Goal: Task Accomplishment & Management: Use online tool/utility

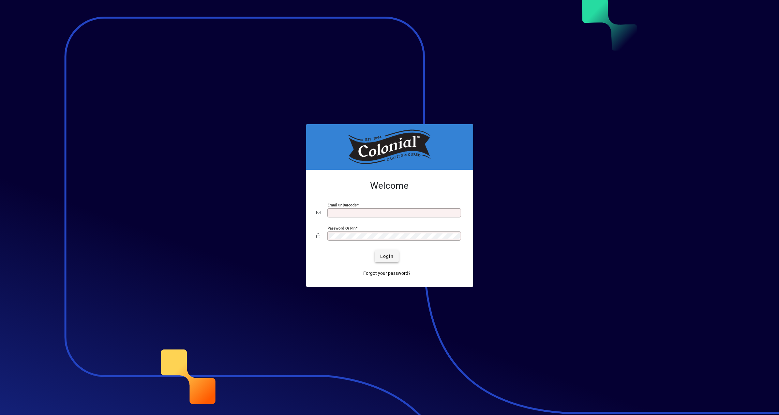
type input "**********"
click at [388, 256] on span "Login" at bounding box center [386, 256] width 13 height 7
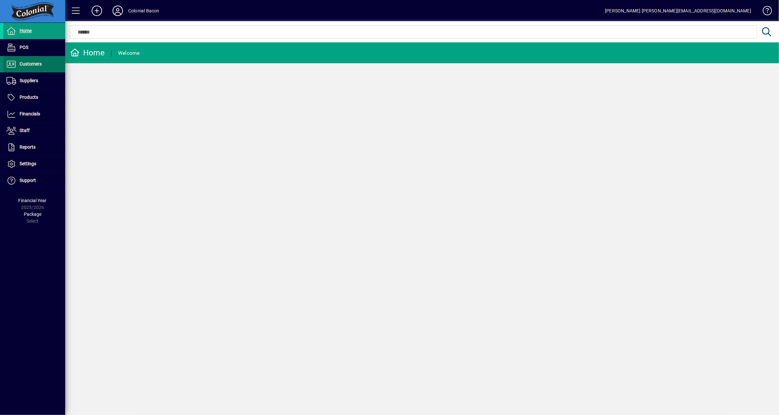
click at [35, 62] on span "Customers" at bounding box center [31, 63] width 22 height 5
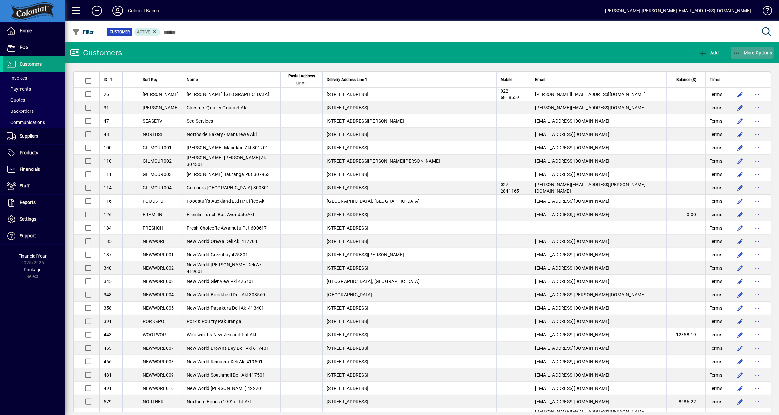
click at [759, 52] on span "More Options" at bounding box center [753, 52] width 40 height 5
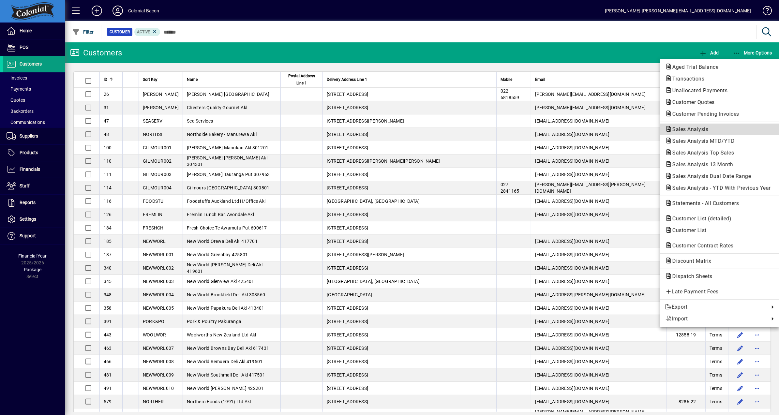
click at [683, 128] on span "Sales Analysis" at bounding box center [689, 129] width 46 height 6
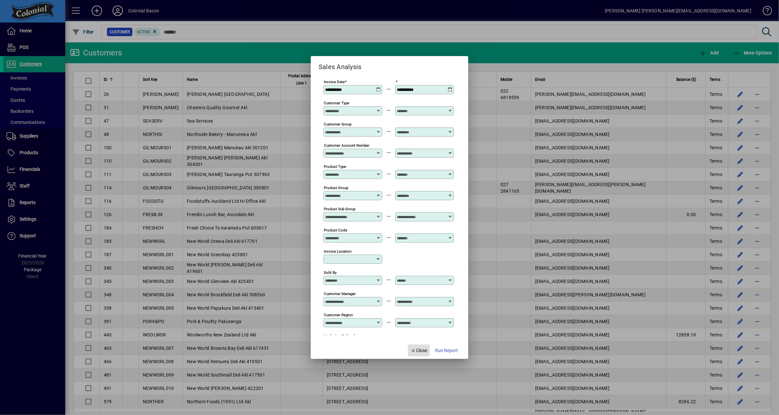
click at [423, 350] on span "Close" at bounding box center [419, 350] width 17 height 7
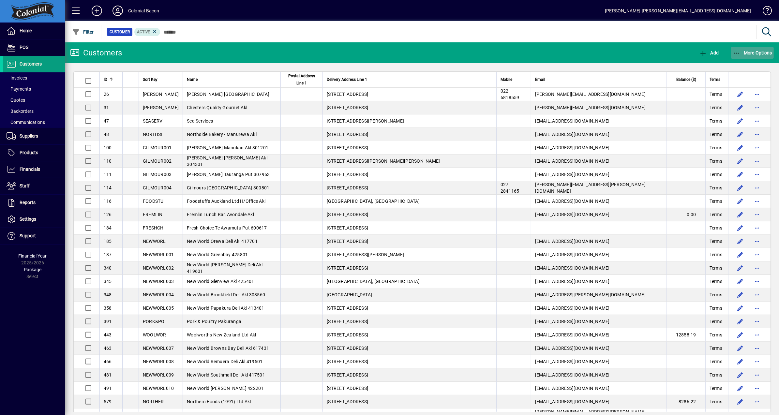
click at [754, 53] on span "More Options" at bounding box center [753, 52] width 40 height 5
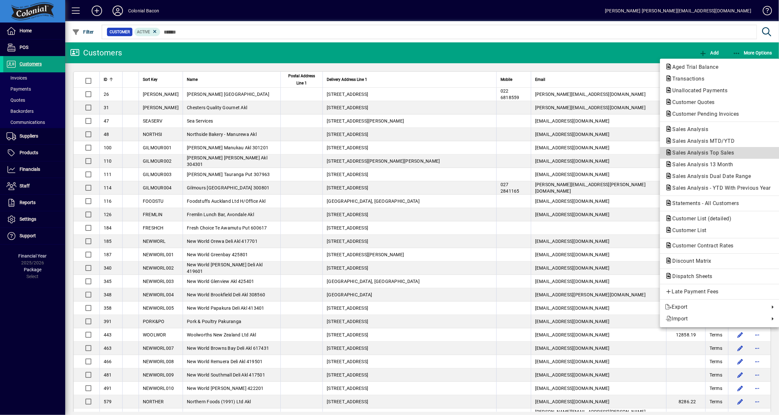
click at [730, 153] on span "Sales Analysis Top Sales" at bounding box center [702, 153] width 72 height 6
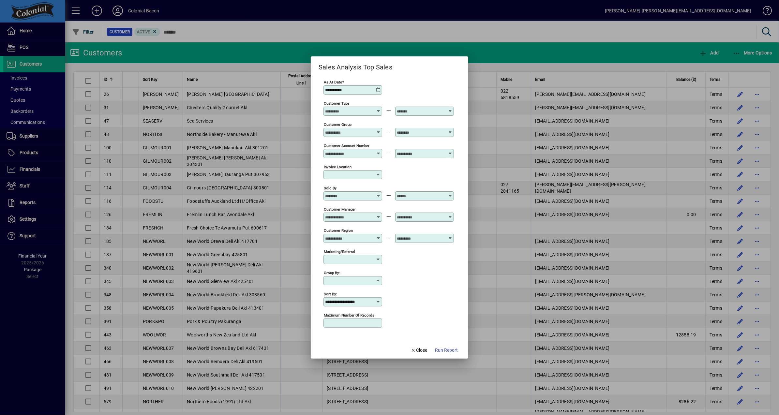
click at [444, 351] on span "Run Report" at bounding box center [446, 350] width 23 height 7
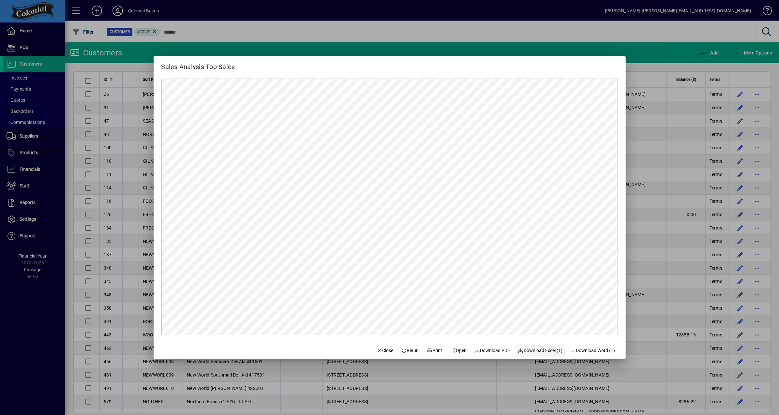
click at [551, 351] on span "Download Excel (1)" at bounding box center [540, 350] width 45 height 7
click at [383, 350] on span "Close" at bounding box center [385, 350] width 17 height 7
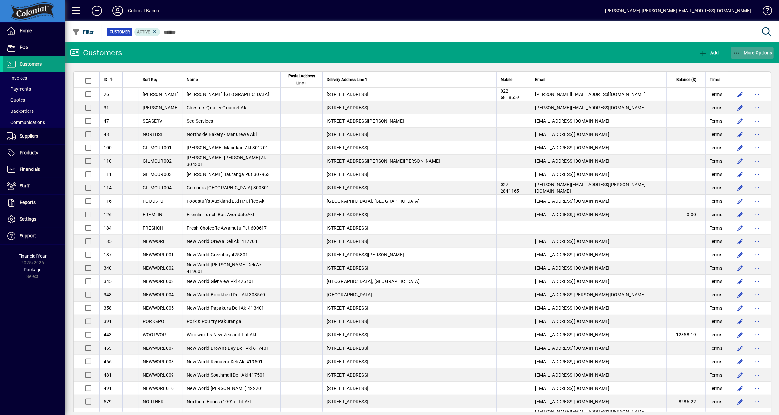
click at [756, 52] on span "More Options" at bounding box center [753, 52] width 40 height 5
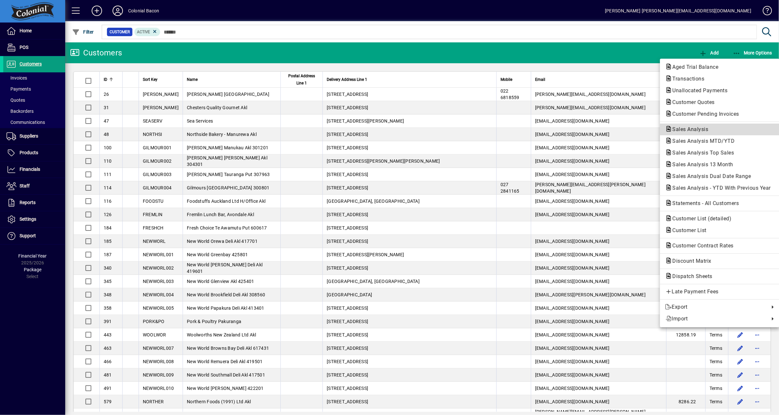
click at [694, 129] on span "Sales Analysis" at bounding box center [689, 129] width 46 height 6
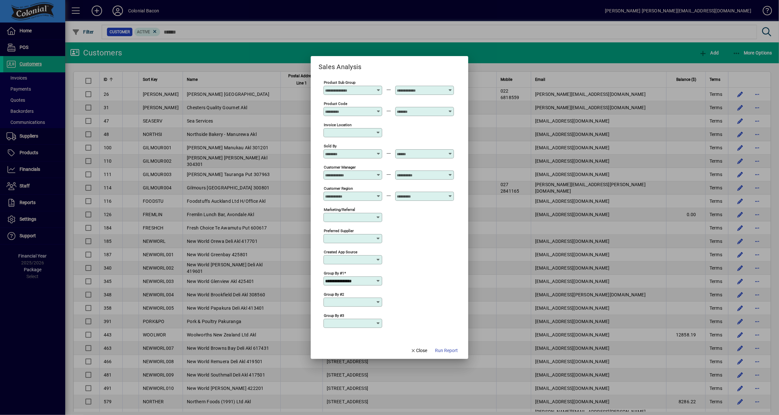
scroll to position [147, 0]
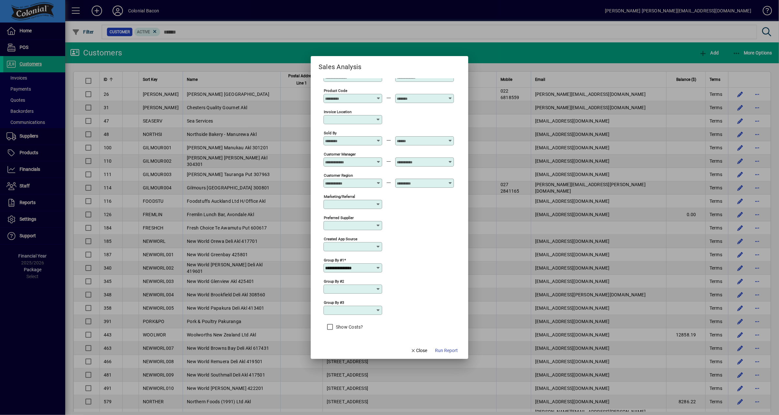
click at [377, 266] on icon at bounding box center [378, 268] width 5 height 5
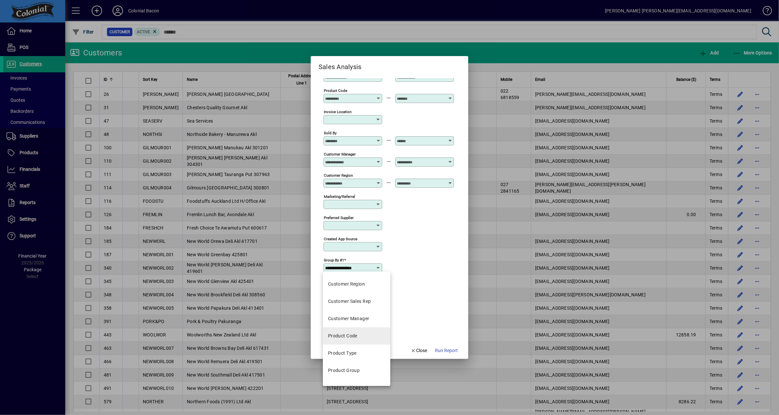
scroll to position [138, 0]
click at [346, 355] on div "Product Type" at bounding box center [342, 353] width 29 height 7
type input "**********"
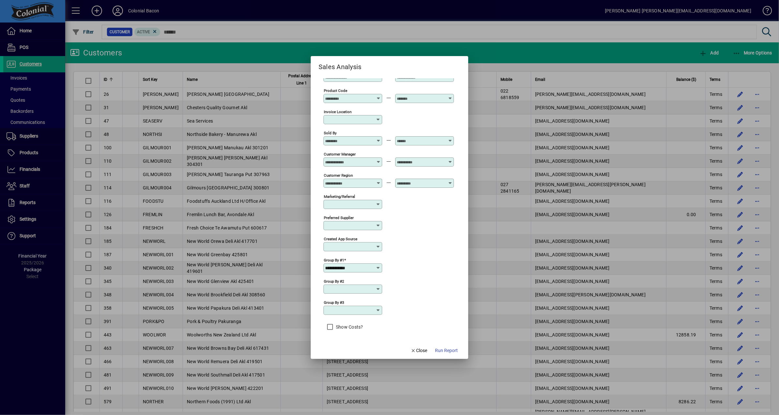
scroll to position [0, 0]
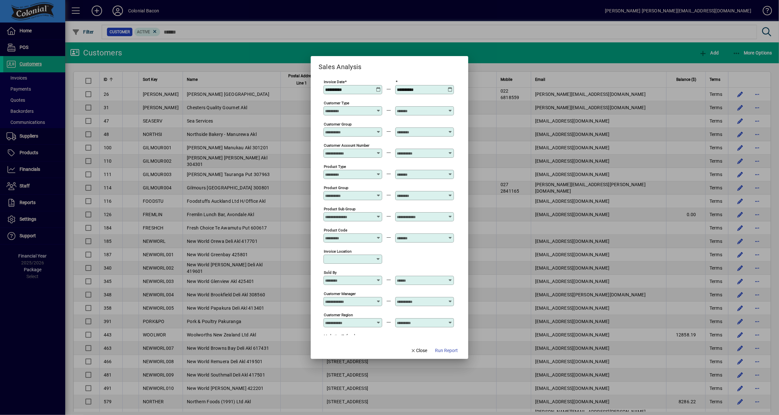
click at [377, 87] on icon at bounding box center [378, 87] width 5 height 0
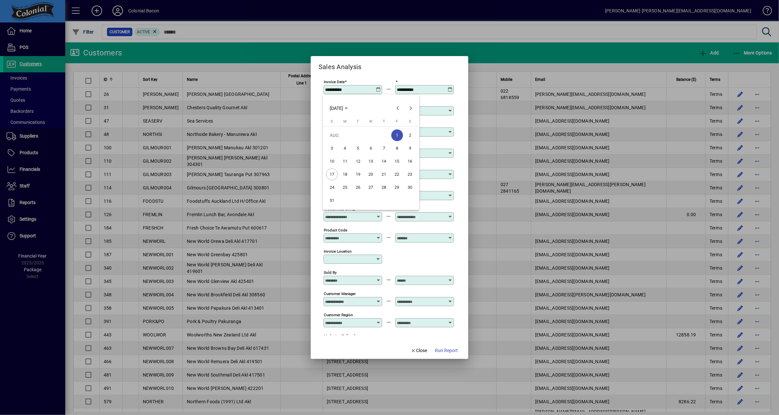
click at [344, 160] on span "11" at bounding box center [345, 162] width 12 height 12
type input "**********"
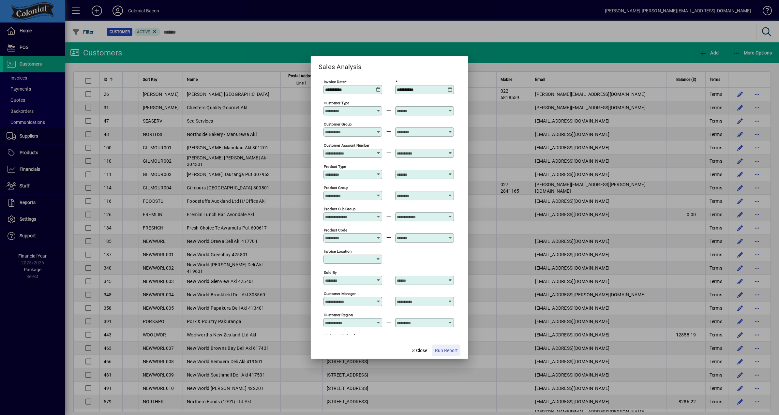
click at [450, 352] on span "Run Report" at bounding box center [446, 350] width 23 height 7
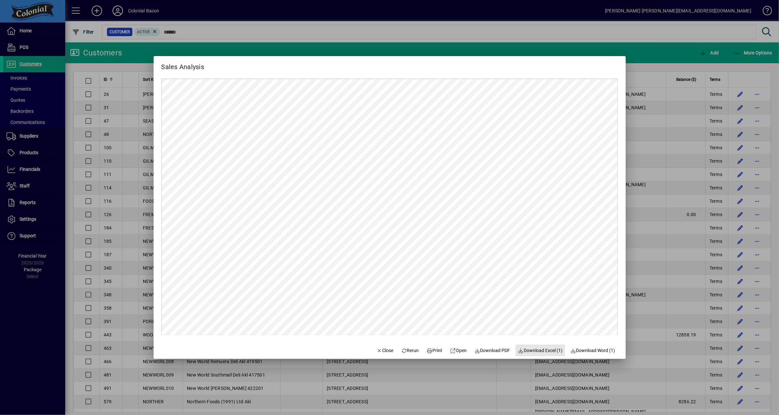
click at [536, 349] on span "Download Excel (1)" at bounding box center [540, 350] width 45 height 7
click at [380, 349] on span "Close" at bounding box center [385, 350] width 17 height 7
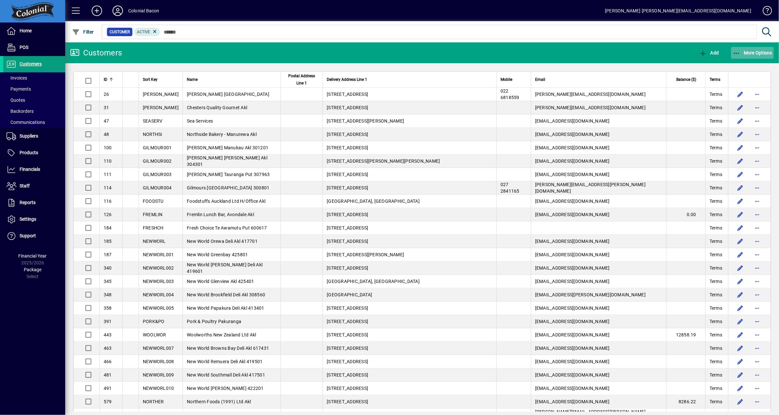
click at [760, 51] on span "More Options" at bounding box center [753, 52] width 40 height 5
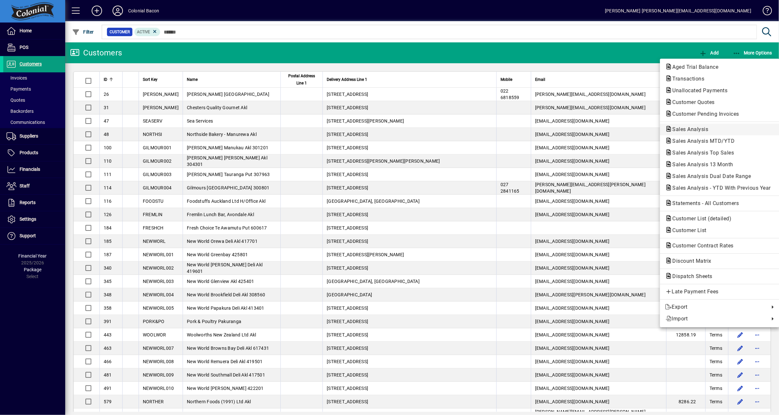
click at [699, 130] on span "Sales Analysis" at bounding box center [689, 129] width 46 height 6
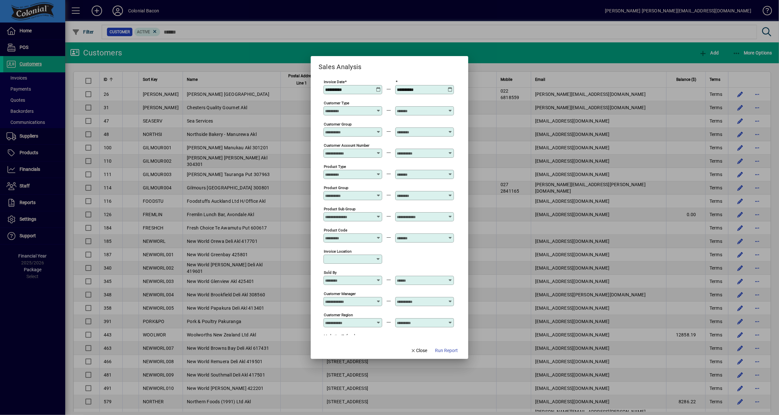
scroll to position [147, 0]
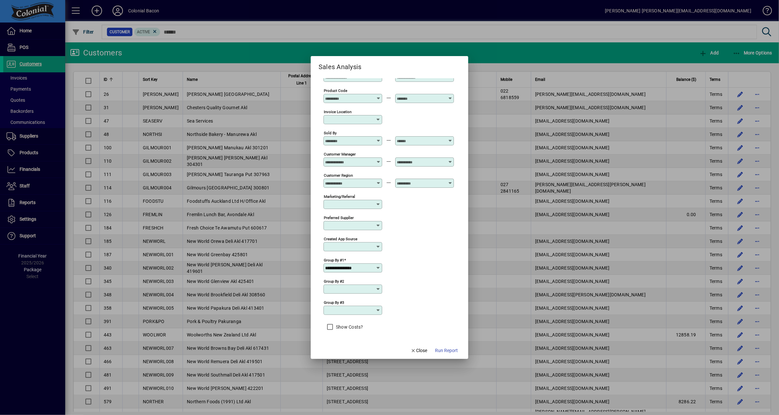
click at [376, 267] on icon at bounding box center [378, 268] width 5 height 5
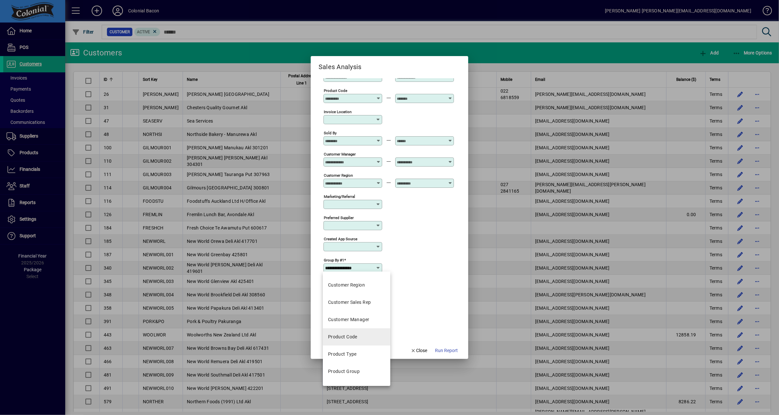
scroll to position [138, 0]
click at [358, 335] on mat-option "Product Code" at bounding box center [357, 335] width 68 height 17
type input "**********"
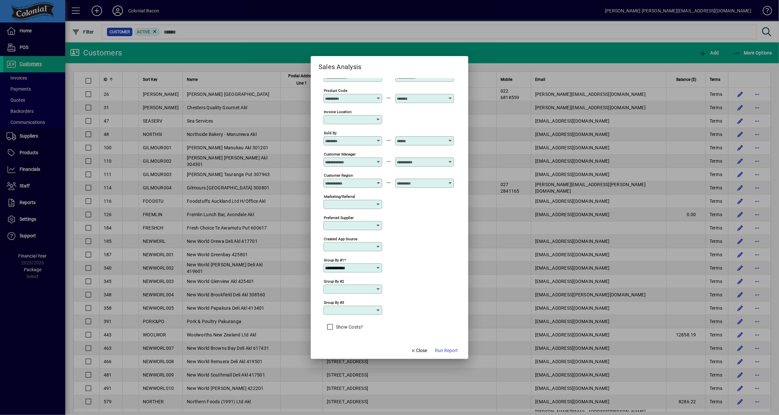
scroll to position [0, 0]
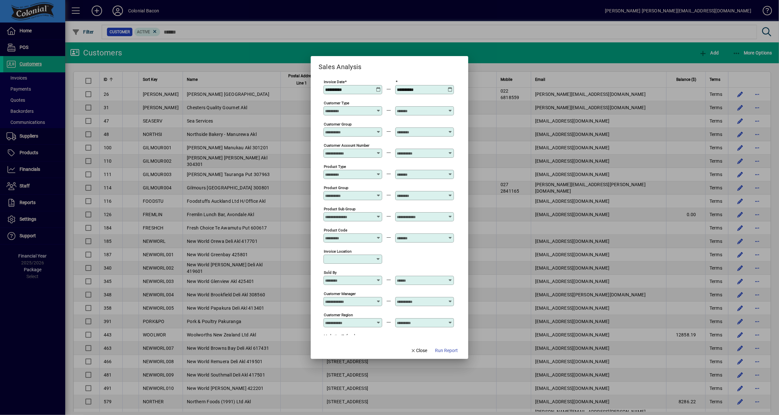
click at [379, 87] on icon at bounding box center [378, 87] width 5 height 0
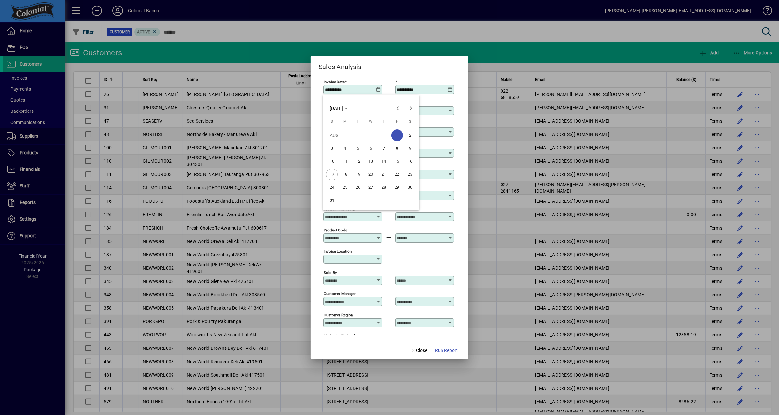
click at [346, 161] on span "11" at bounding box center [345, 162] width 12 height 12
type input "**********"
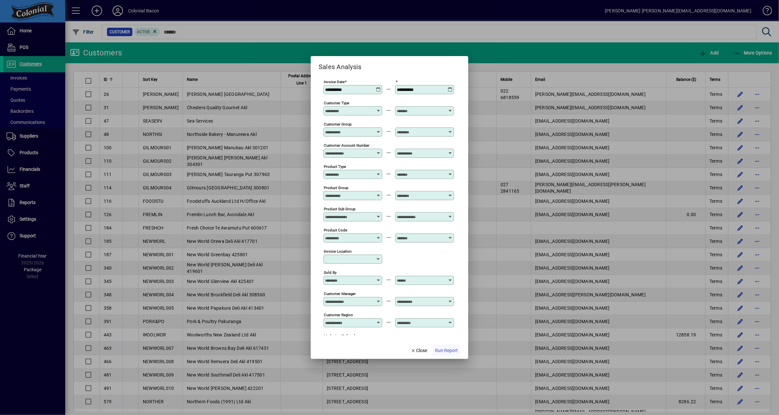
click at [449, 349] on span "Run Report" at bounding box center [446, 350] width 23 height 7
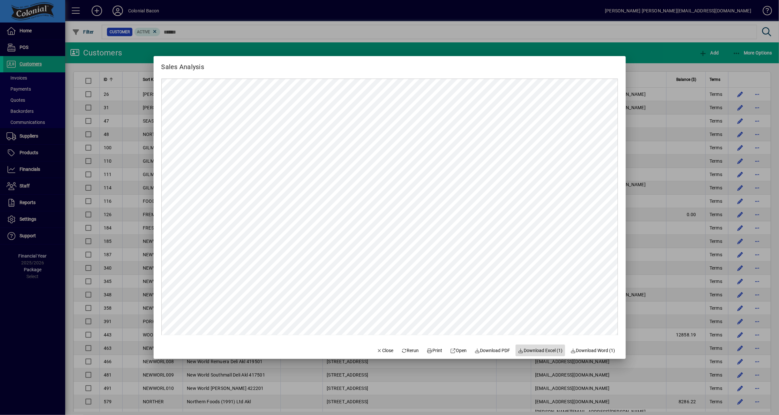
click at [545, 350] on span "Download Excel (1)" at bounding box center [540, 350] width 45 height 7
click at [380, 350] on span "Close" at bounding box center [385, 350] width 17 height 7
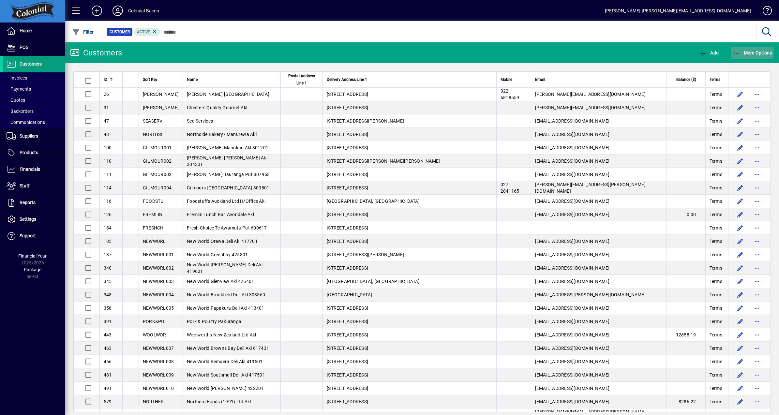
click at [758, 52] on span "More Options" at bounding box center [753, 52] width 40 height 5
